Goal: Transaction & Acquisition: Register for event/course

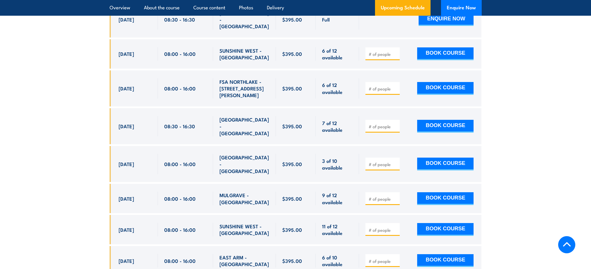
scroll to position [1193, 0]
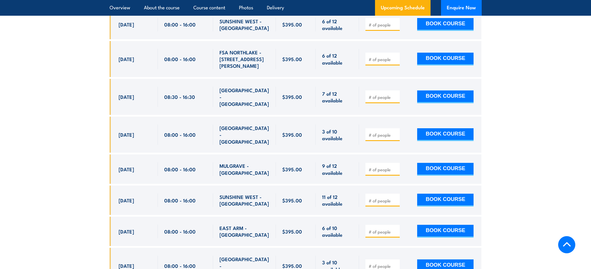
drag, startPoint x: 118, startPoint y: 153, endPoint x: 146, endPoint y: 155, distance: 28.3
click at [146, 156] on div "[DATE] 08:00 - 08:00" at bounding box center [134, 168] width 48 height 29
drag, startPoint x: 528, startPoint y: 134, endPoint x: 513, endPoint y: 134, distance: 15.1
click at [446, 163] on button "BOOK COURSE" at bounding box center [445, 169] width 56 height 13
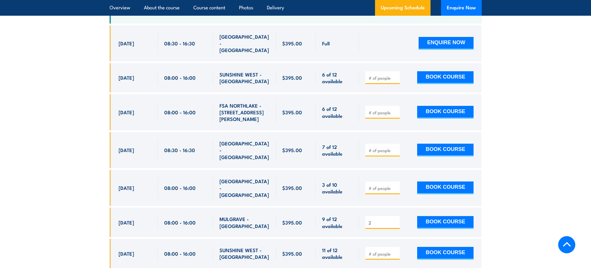
scroll to position [1136, 0]
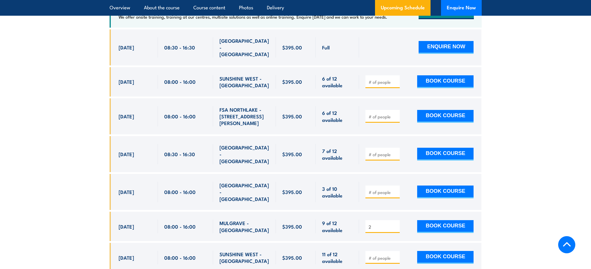
type input "2"
click at [385, 85] on input "number" at bounding box center [383, 82] width 29 height 6
click at [396, 85] on input "1" at bounding box center [383, 82] width 29 height 6
type input "2"
click at [396, 85] on input "2" at bounding box center [383, 82] width 29 height 6
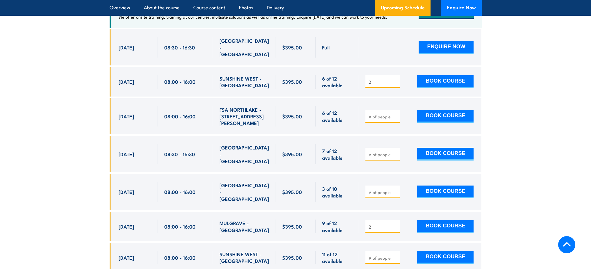
drag, startPoint x: 372, startPoint y: 87, endPoint x: 332, endPoint y: 85, distance: 39.6
click at [332, 85] on div "[DATE] 08:00 - 08:00" at bounding box center [296, 81] width 372 height 29
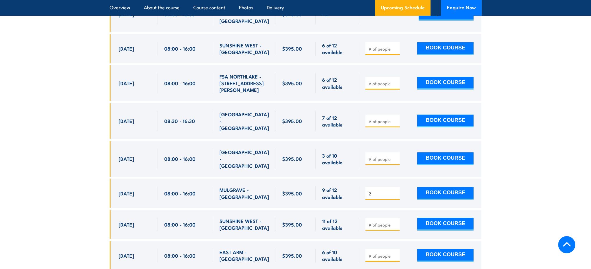
scroll to position [1169, 0]
drag, startPoint x: 146, startPoint y: 53, endPoint x: 109, endPoint y: 51, distance: 36.6
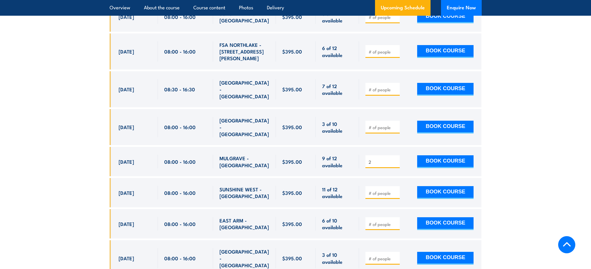
scroll to position [1202, 0]
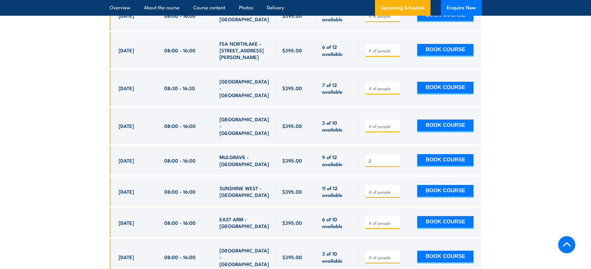
drag, startPoint x: 146, startPoint y: 178, endPoint x: 114, endPoint y: 176, distance: 32.7
click at [114, 177] on div "[DATE] 08:00 - 08:00" at bounding box center [134, 191] width 48 height 29
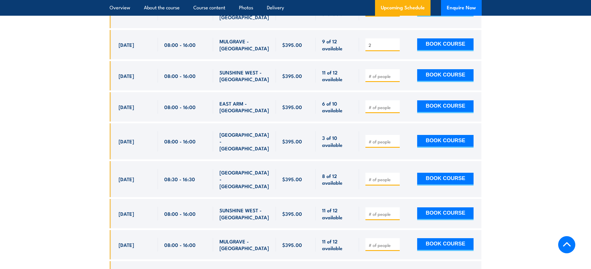
scroll to position [1318, 0]
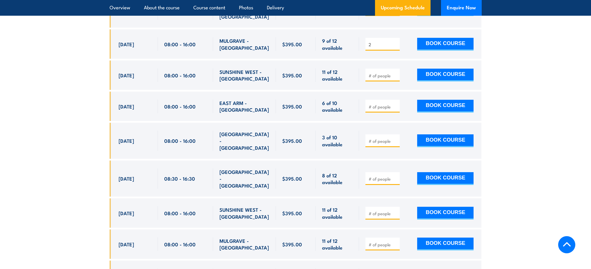
drag, startPoint x: 146, startPoint y: 185, endPoint x: 106, endPoint y: 181, distance: 40.6
click at [108, 181] on section "UPCOMING SCHEDULE FOR - "Inspect and test fire blankets and fire extinguishers …" at bounding box center [295, 233] width 591 height 969
drag, startPoint x: 243, startPoint y: 187, endPoint x: 208, endPoint y: 179, distance: 35.6
click at [208, 198] on div "[DATE] 08:00 - 08:00" at bounding box center [296, 212] width 372 height 29
click at [253, 206] on span "SUNSHINE WEST - [GEOGRAPHIC_DATA]" at bounding box center [244, 213] width 50 height 14
